Goal: Register for event/course

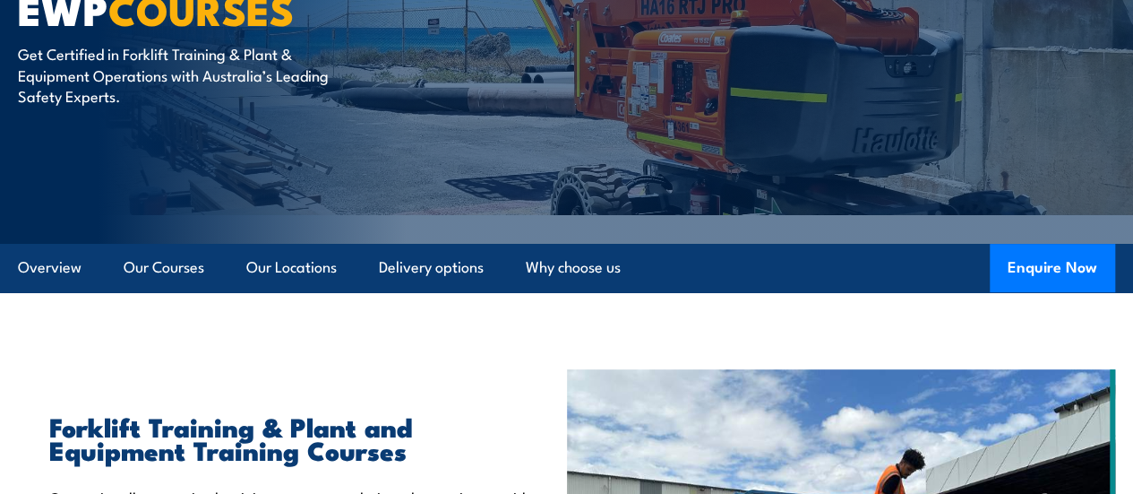
scroll to position [418, 0]
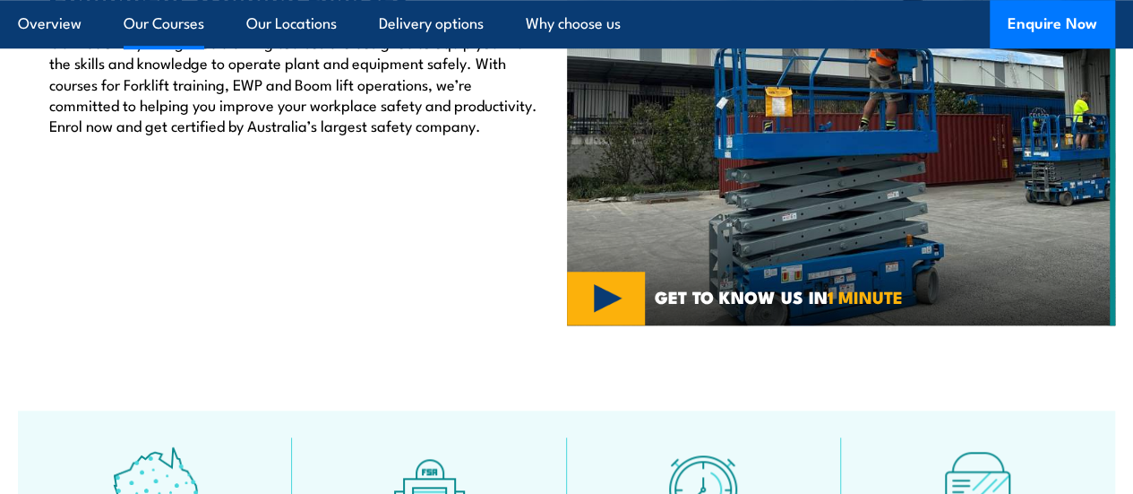
click at [189, 22] on link "Our Courses" at bounding box center [164, 23] width 81 height 47
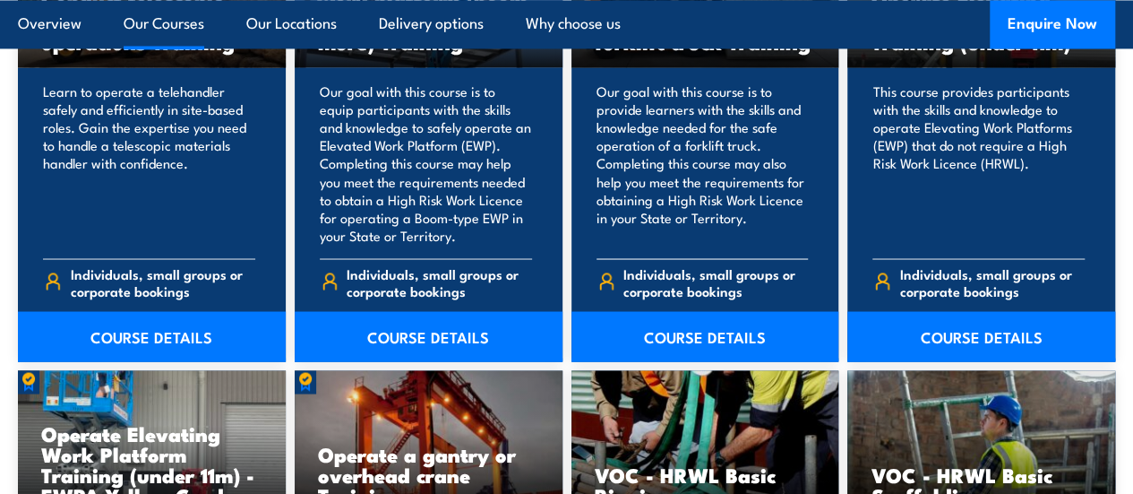
scroll to position [1538, 0]
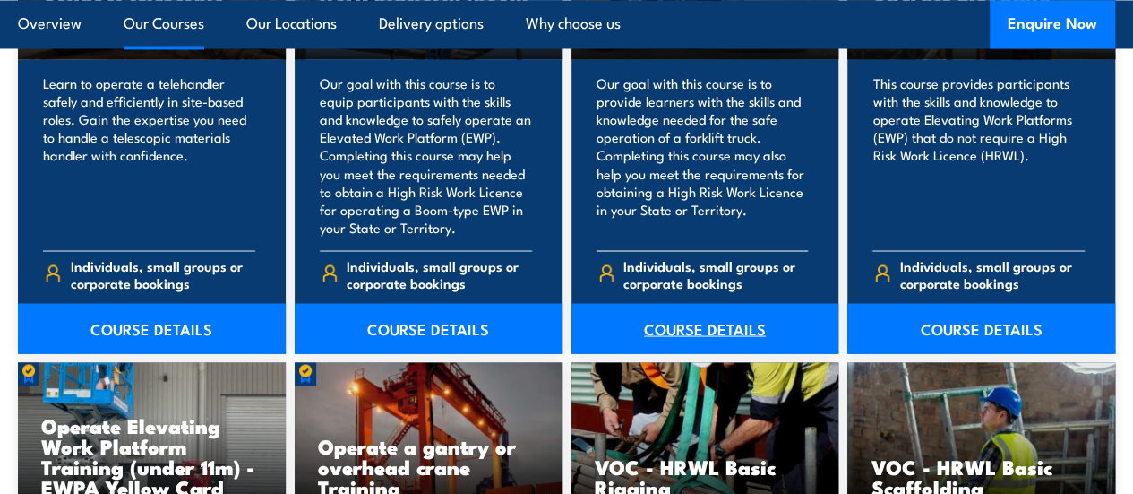
click at [684, 353] on link "COURSE DETAILS" at bounding box center [706, 328] width 268 height 50
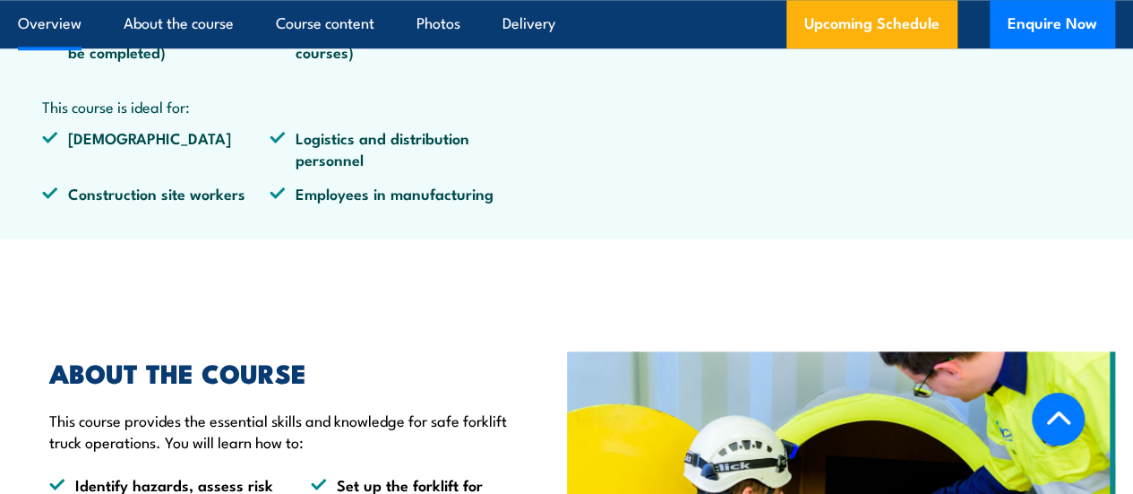
scroll to position [670, 0]
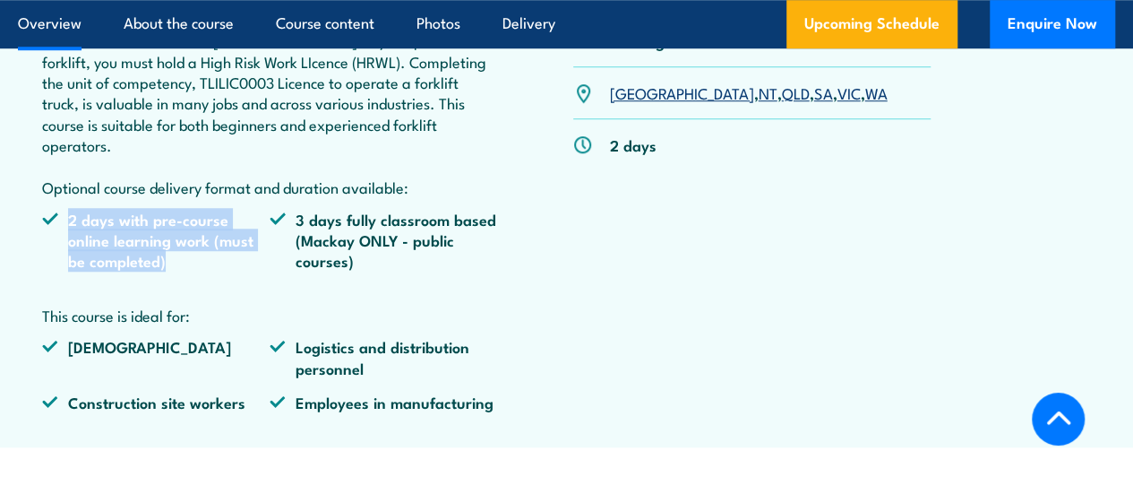
drag, startPoint x: 58, startPoint y: 241, endPoint x: 204, endPoint y: 280, distance: 151.3
click at [204, 271] on li "2 days with pre-course online learning work (must be completed)" at bounding box center [156, 240] width 228 height 63
click at [250, 271] on li "2 days with pre-course online learning work (must be completed)" at bounding box center [156, 240] width 228 height 63
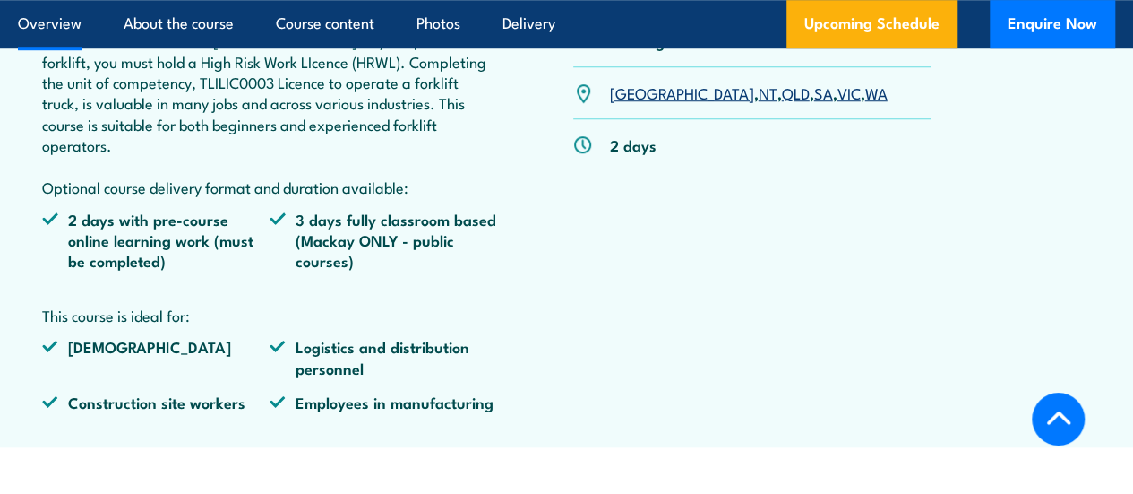
click at [309, 264] on li "3 days fully classroom based (Mackay ONLY - public courses)" at bounding box center [384, 240] width 228 height 63
click at [814, 103] on link "SA" at bounding box center [823, 93] width 19 height 22
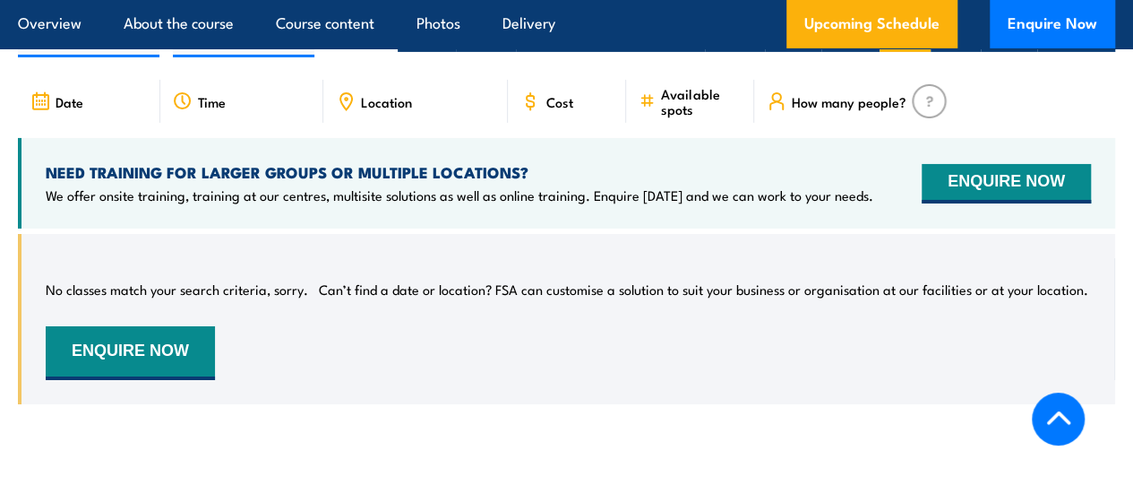
scroll to position [2788, 0]
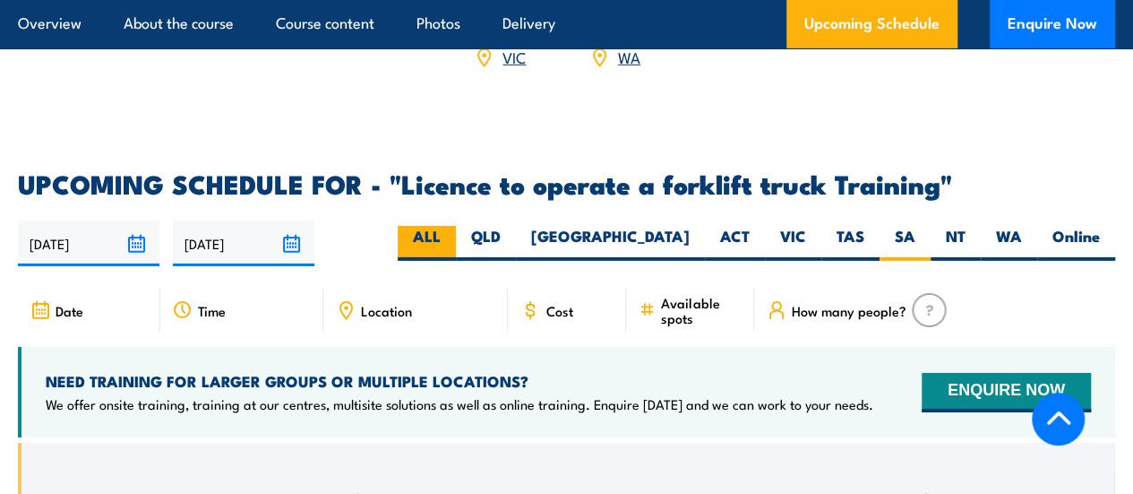
click at [456, 247] on label "ALL" at bounding box center [427, 243] width 58 height 35
click at [452, 237] on input "ALL" at bounding box center [447, 232] width 12 height 12
radio input "true"
